Goal: Navigation & Orientation: Find specific page/section

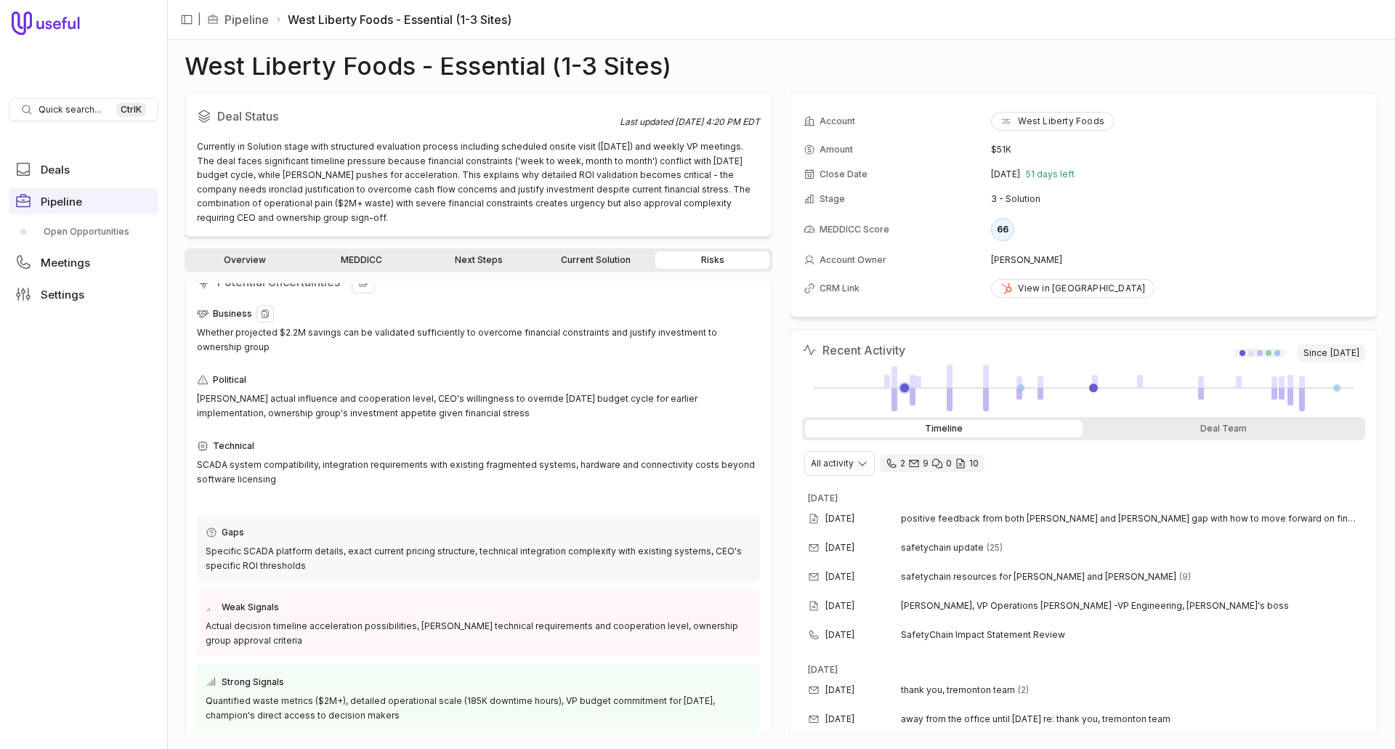
scroll to position [37, 0]
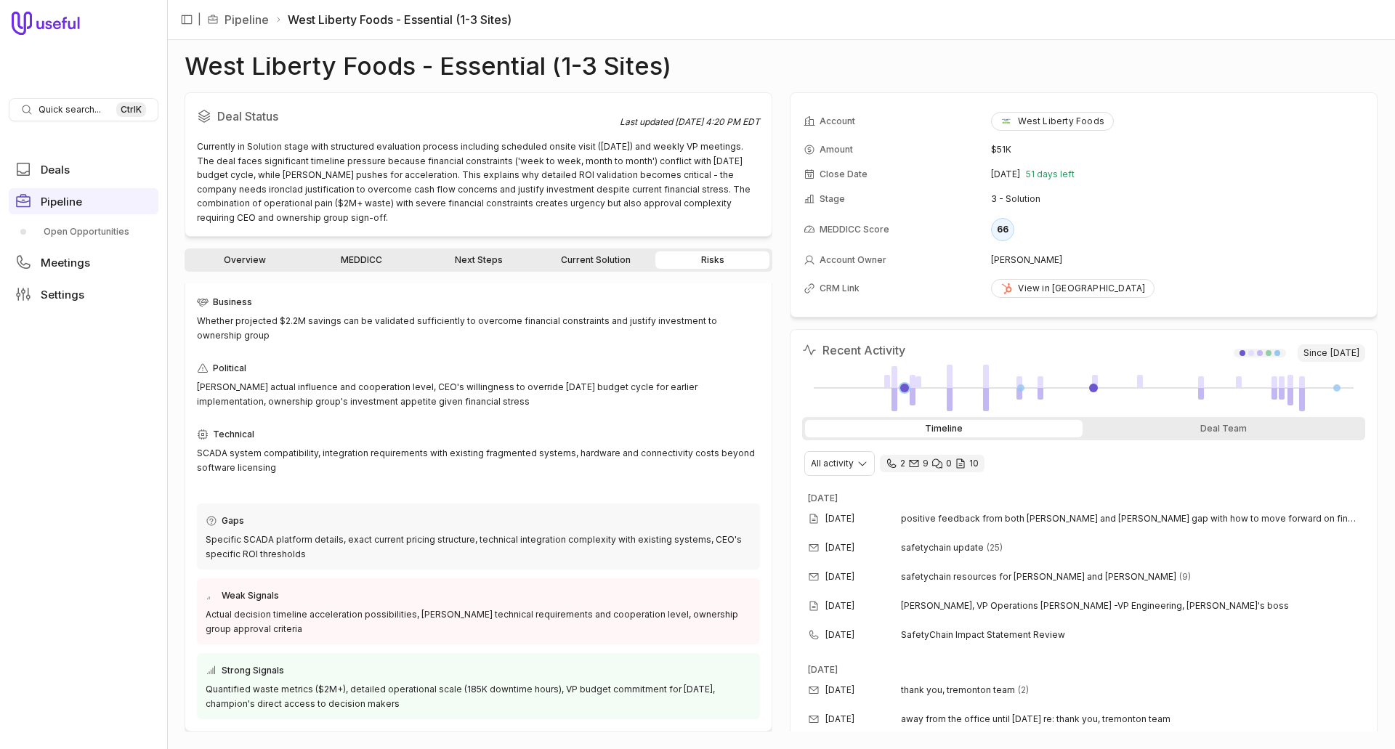
click at [566, 257] on link "Current Solution" at bounding box center [595, 259] width 114 height 17
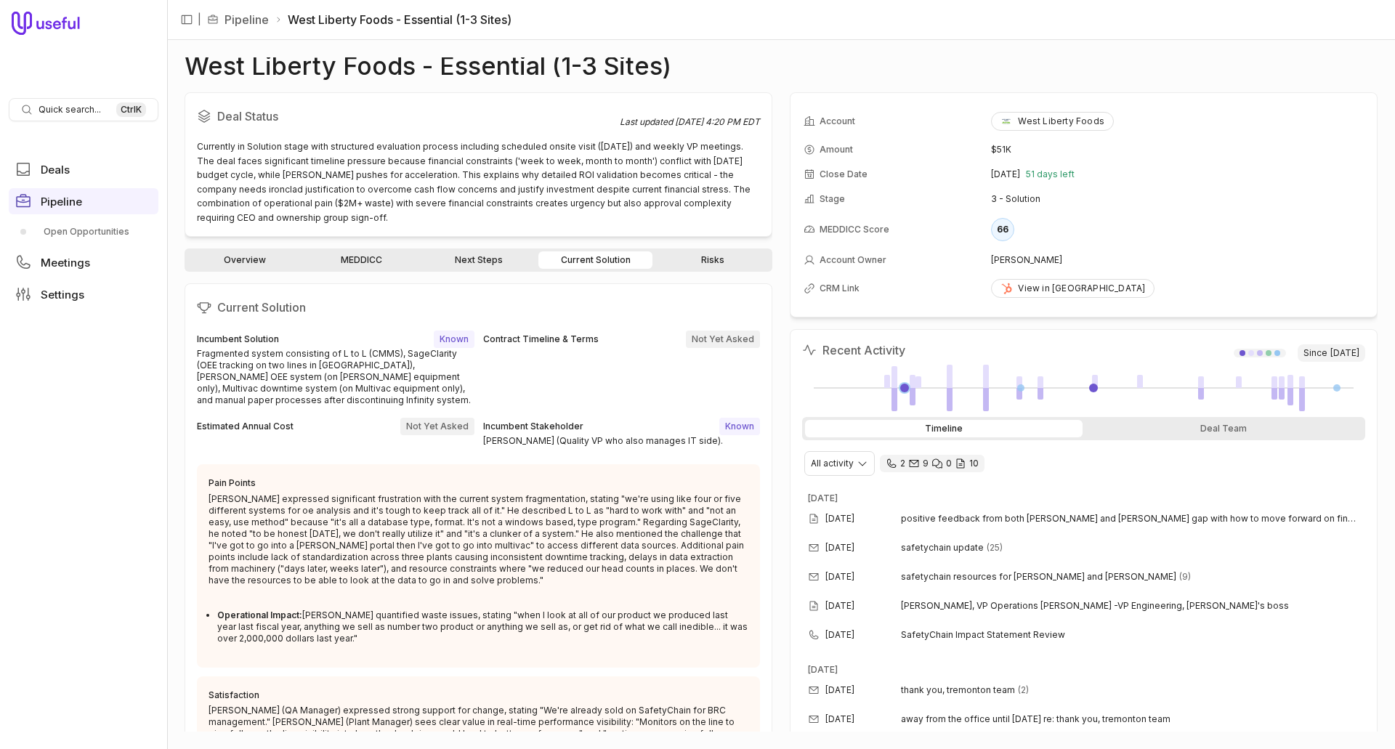
click at [490, 256] on link "Next Steps" at bounding box center [478, 259] width 114 height 17
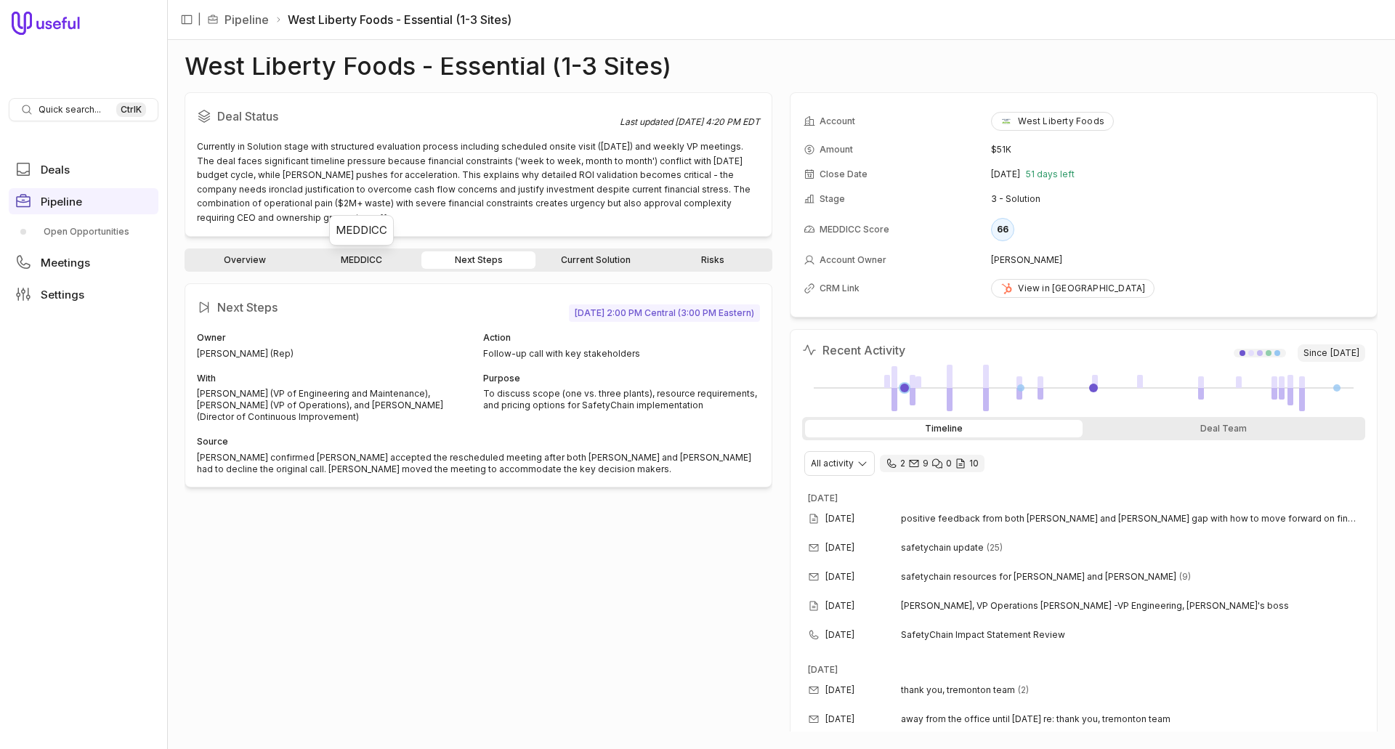
click at [358, 258] on link "MEDDICC" at bounding box center [361, 259] width 114 height 17
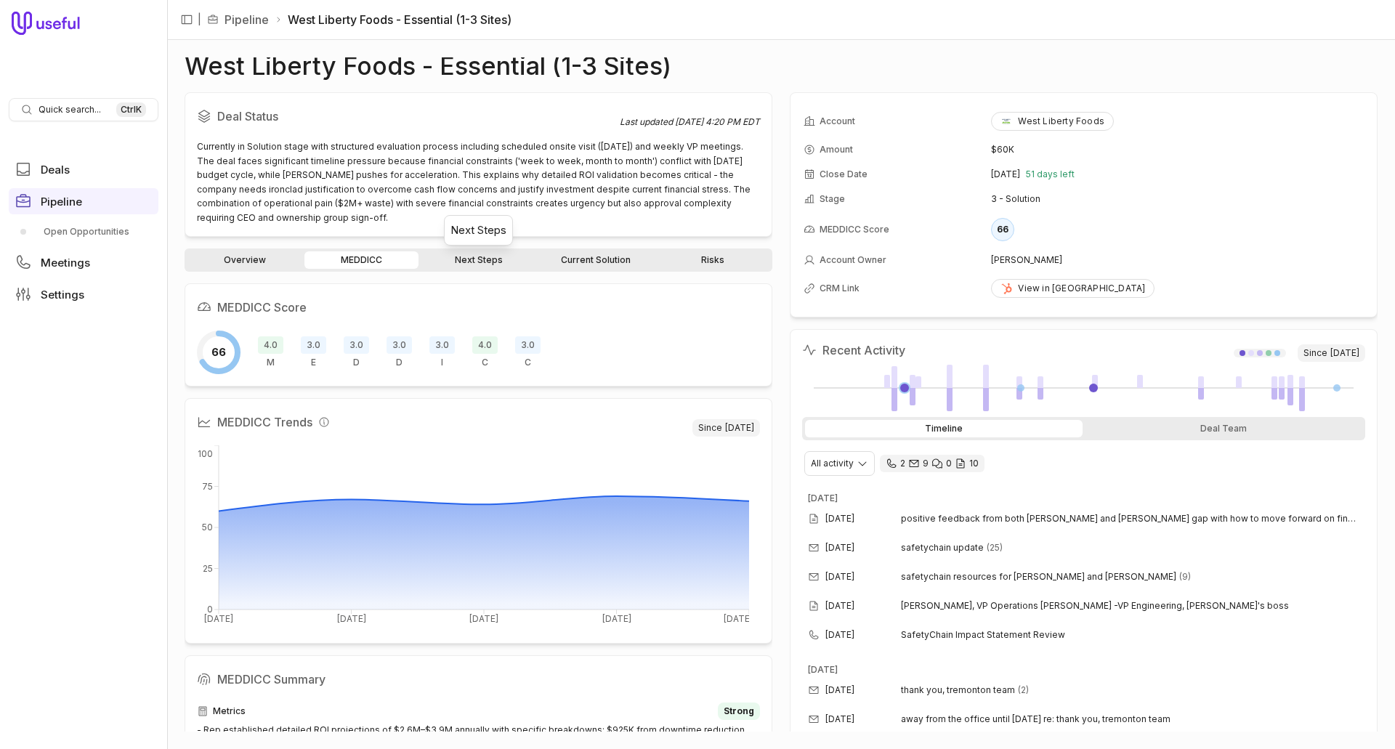
click at [496, 262] on link "Next Steps" at bounding box center [478, 259] width 114 height 17
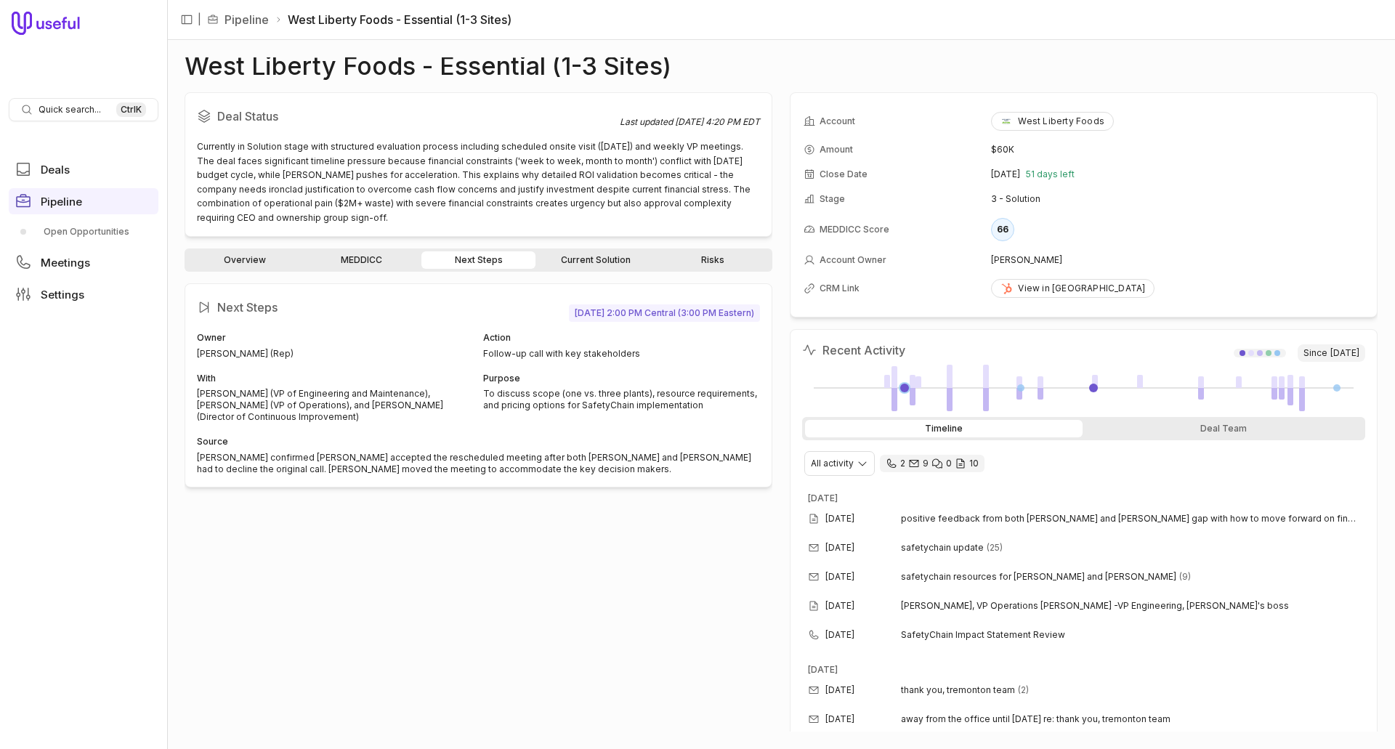
click at [263, 261] on link "Overview" at bounding box center [244, 259] width 114 height 17
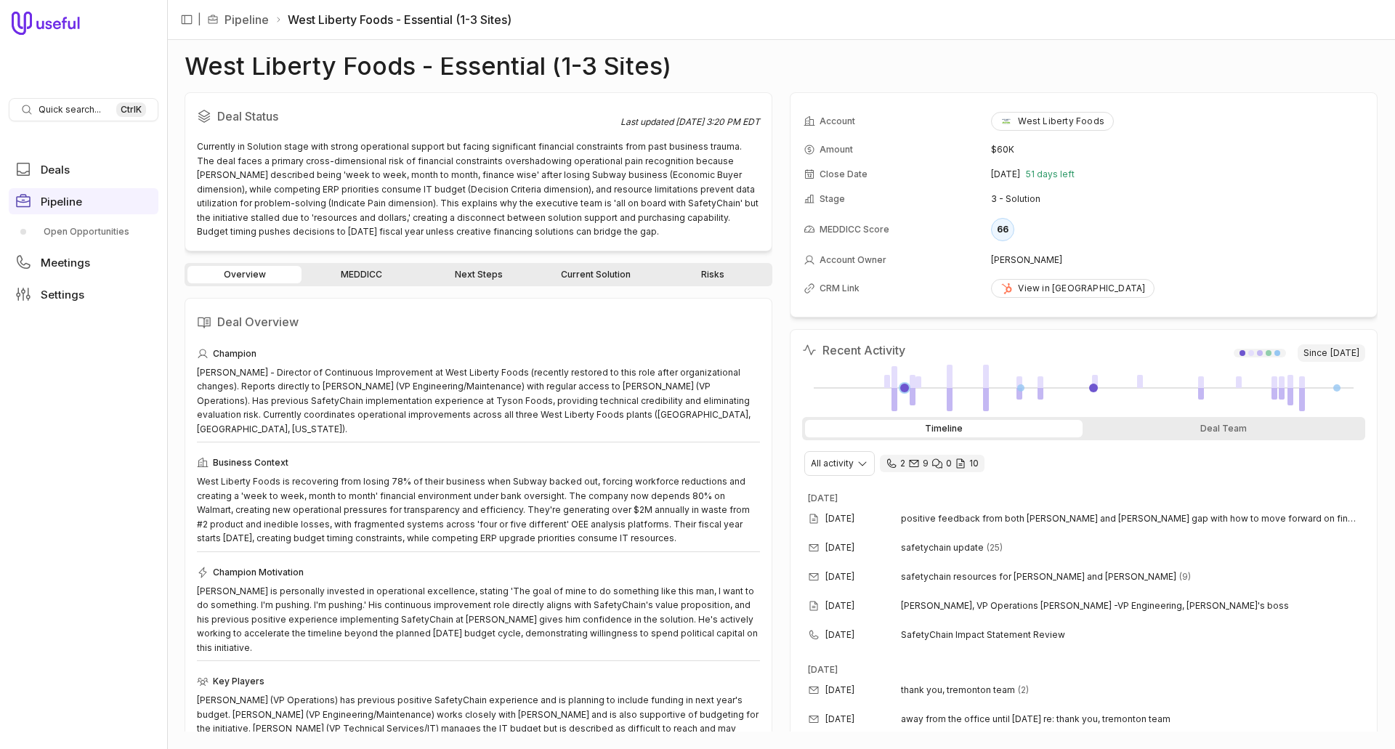
click at [360, 277] on link "MEDDICC" at bounding box center [361, 274] width 114 height 17
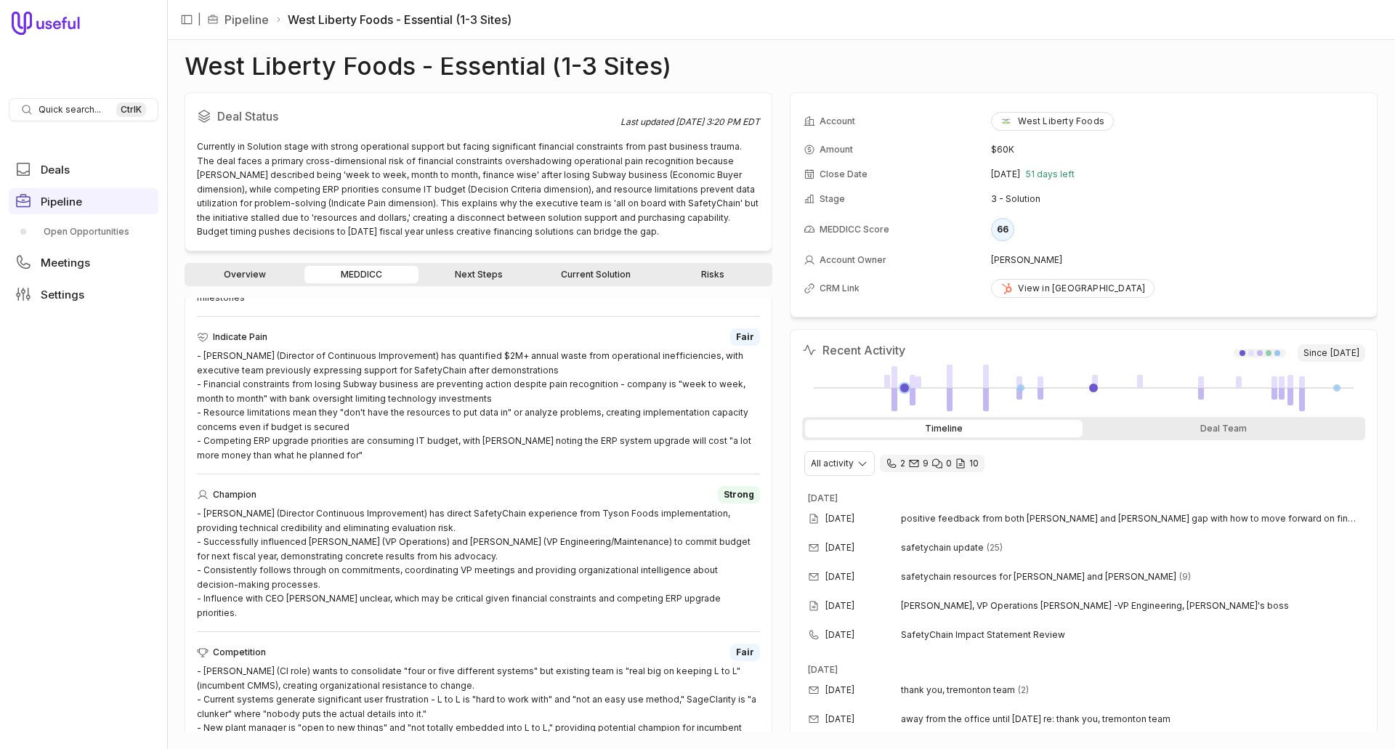
scroll to position [1063, 0]
click at [500, 271] on link "Next Steps" at bounding box center [478, 274] width 114 height 17
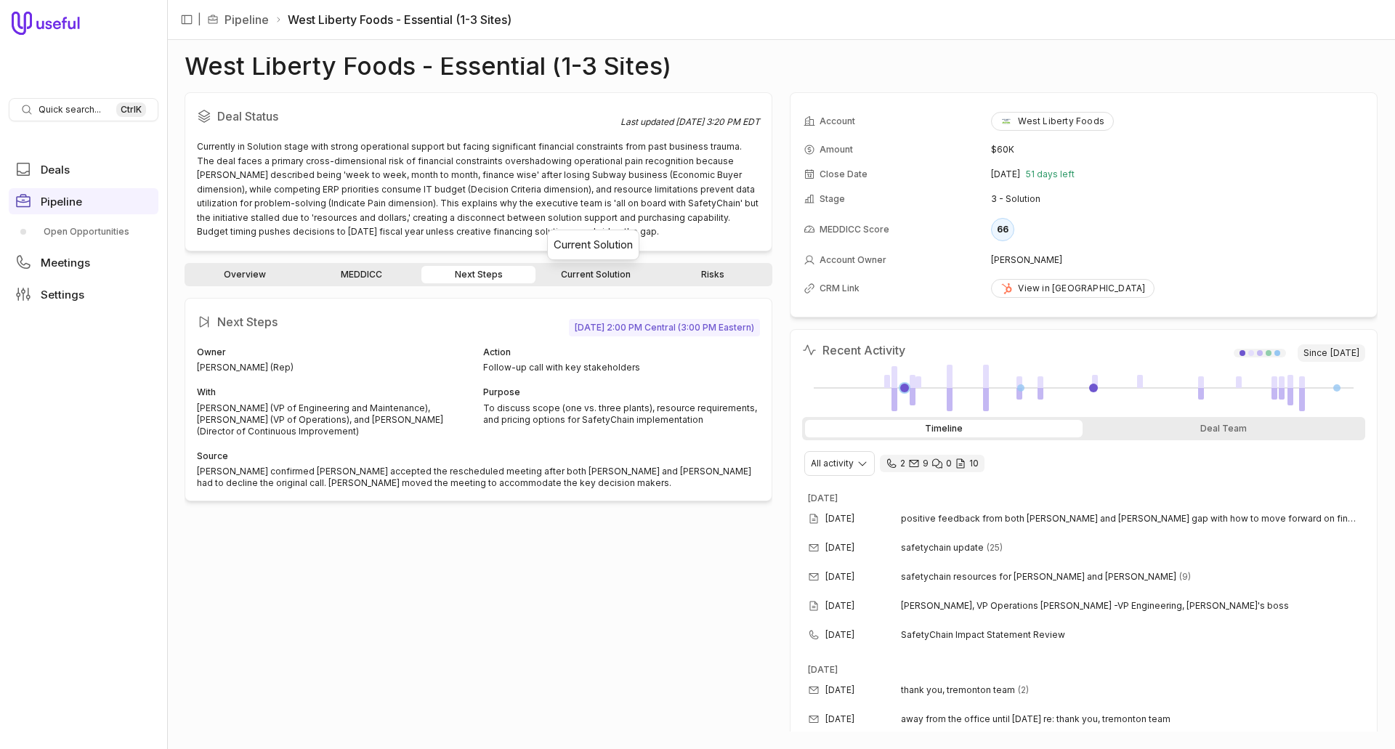
click at [582, 280] on link "Current Solution" at bounding box center [595, 274] width 114 height 17
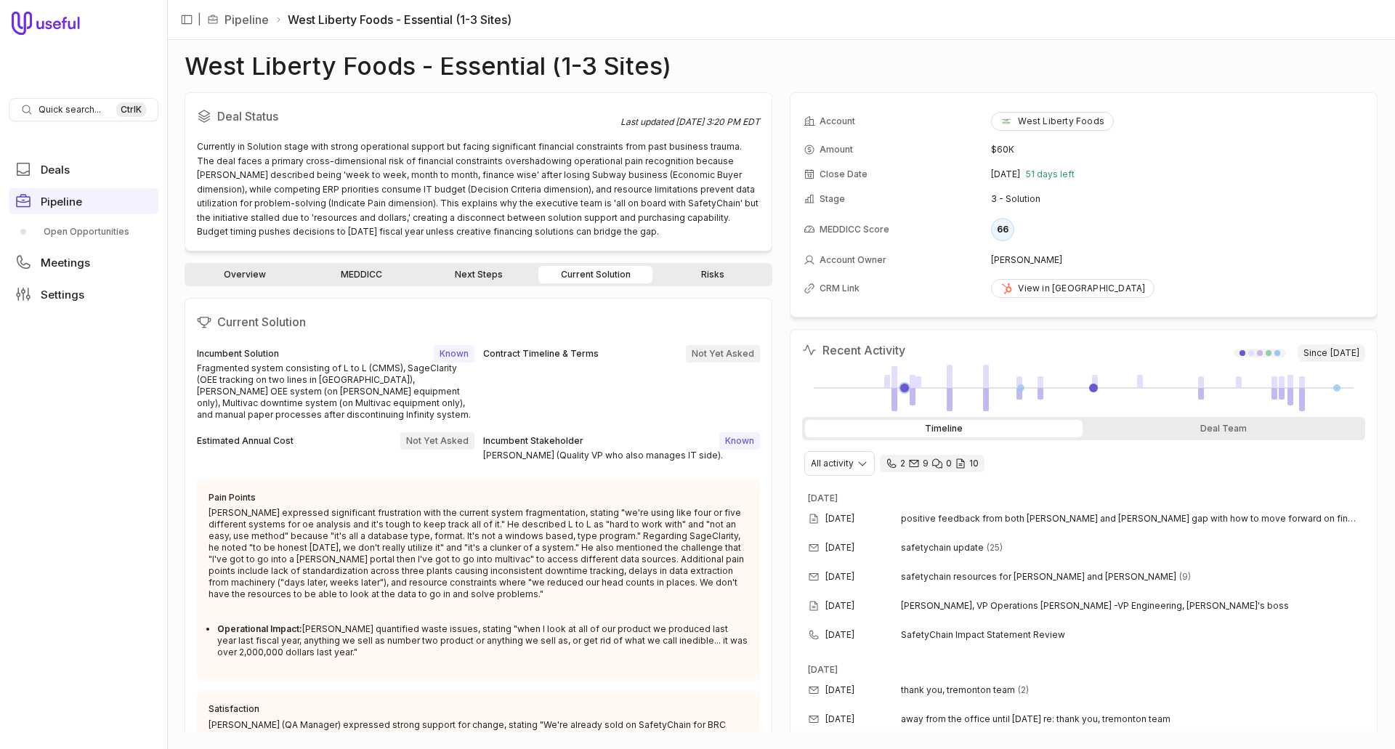
click at [726, 277] on link "Risks" at bounding box center [712, 274] width 114 height 17
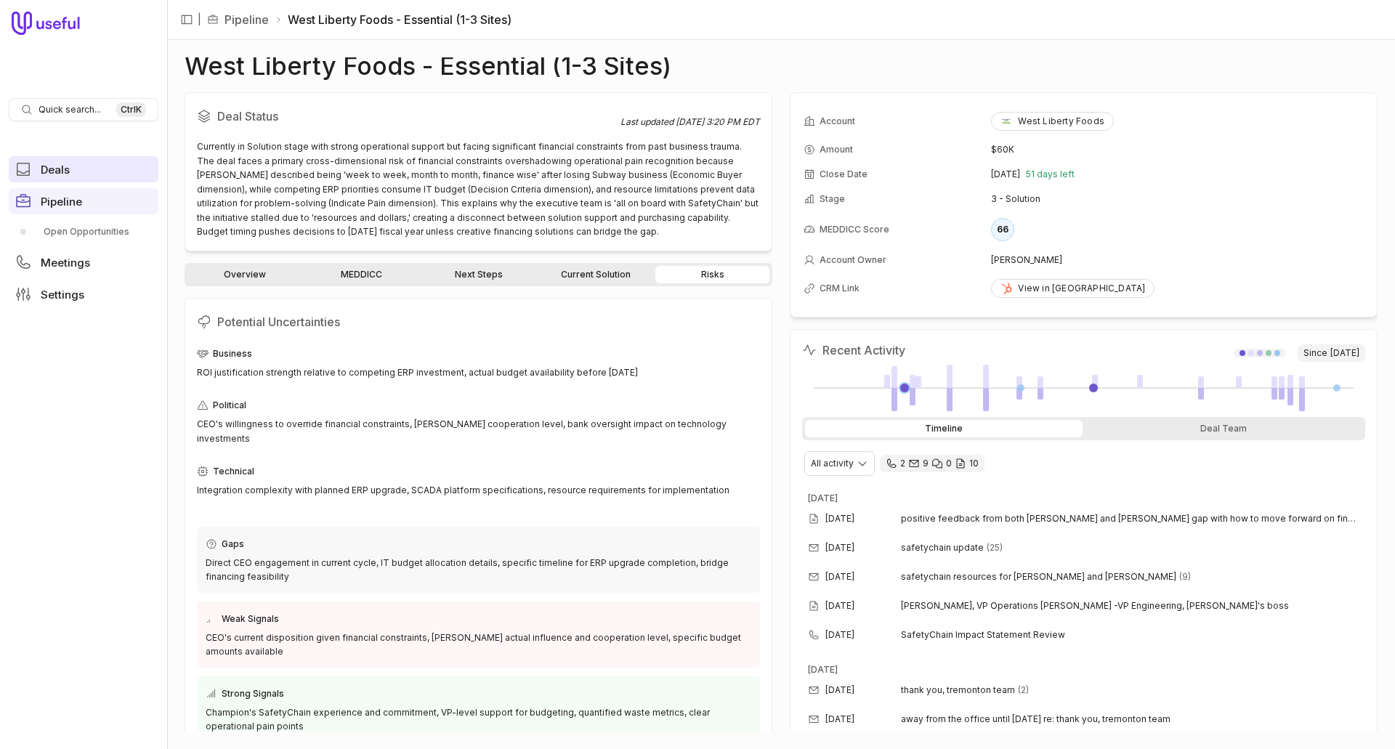
click at [65, 169] on span "Deals" at bounding box center [55, 169] width 29 height 11
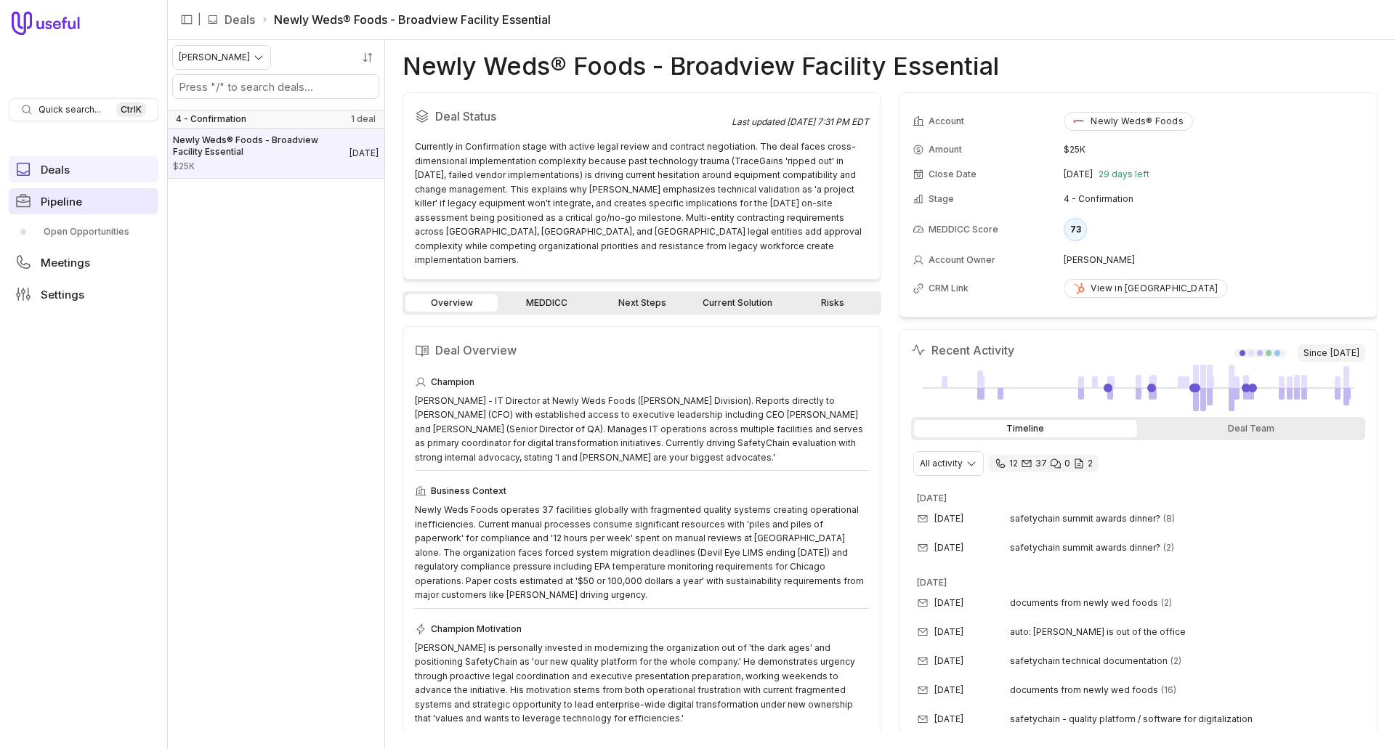
click at [59, 201] on span "Pipeline" at bounding box center [61, 201] width 41 height 11
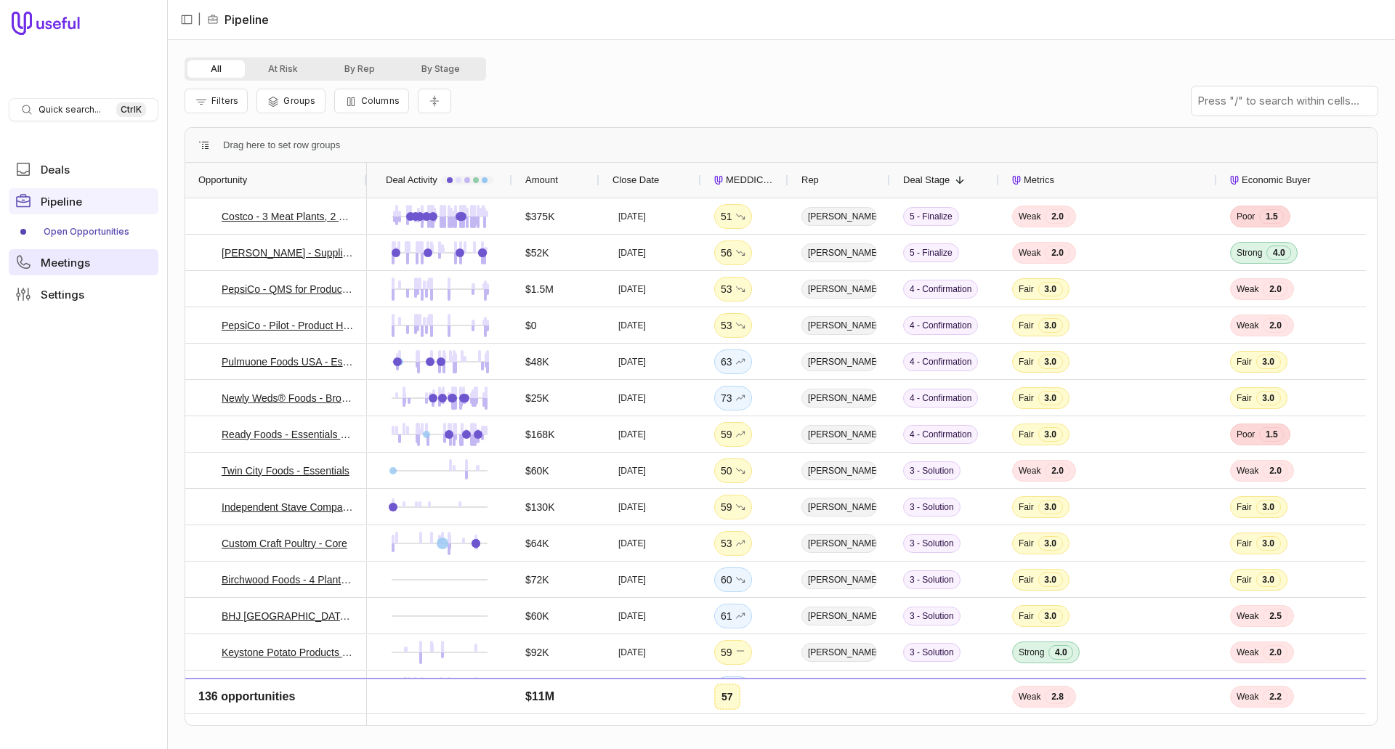
click at [44, 262] on span "Meetings" at bounding box center [65, 262] width 49 height 11
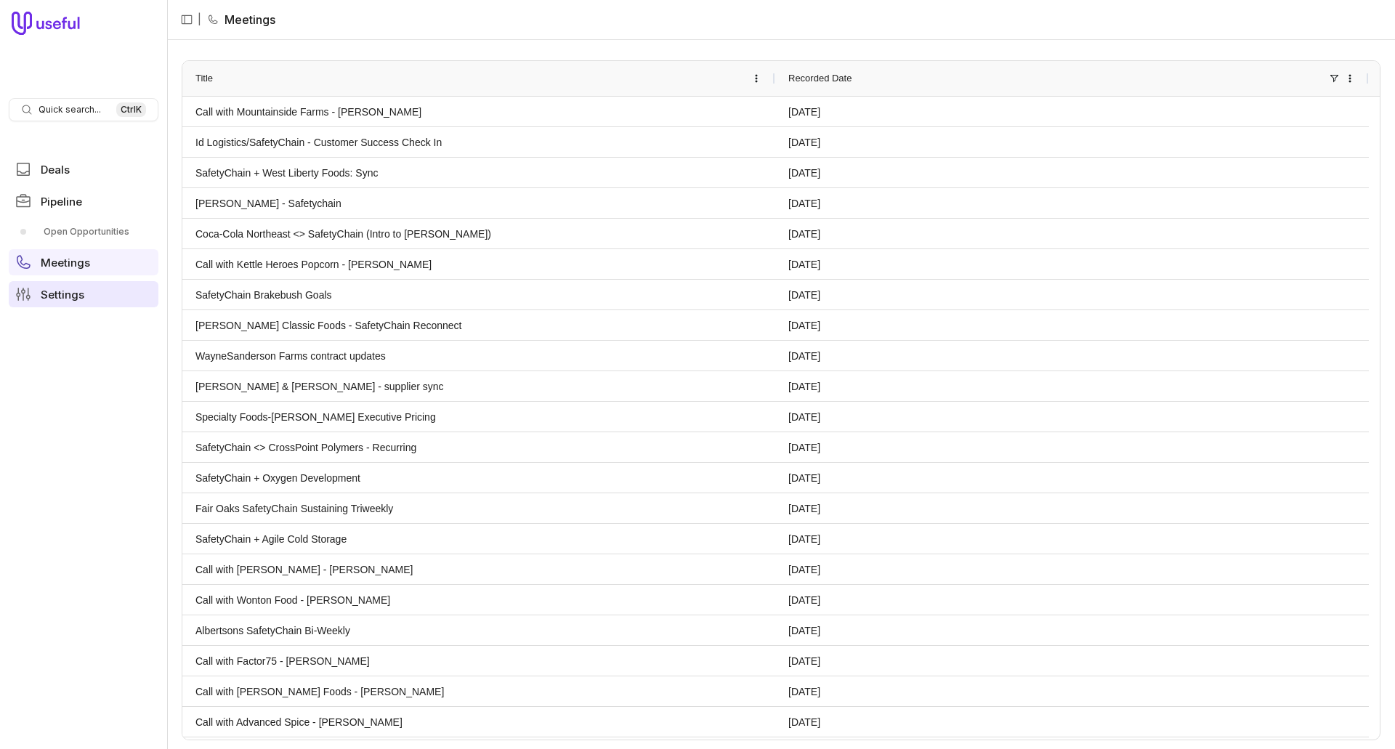
click at [50, 294] on span "Settings" at bounding box center [63, 294] width 44 height 11
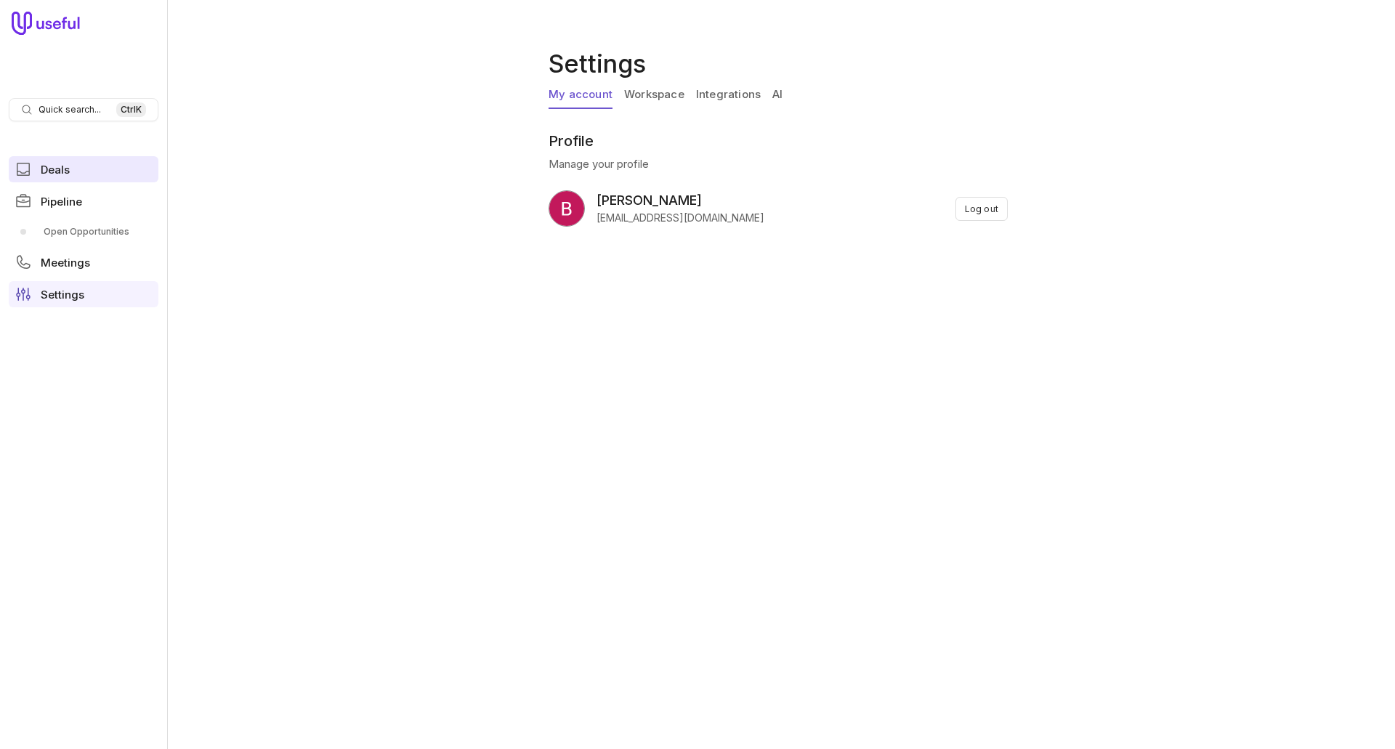
click at [49, 164] on span "Deals" at bounding box center [55, 169] width 29 height 11
